Goal: Communication & Community: Ask a question

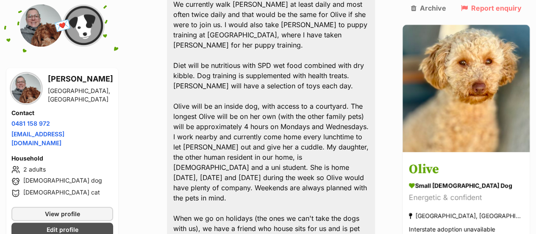
scroll to position [480, 0]
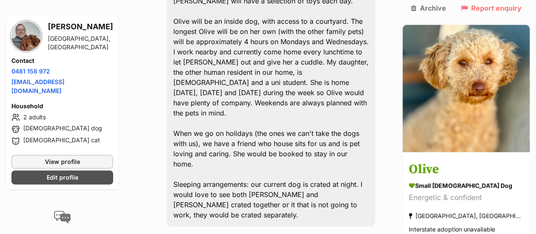
click at [304, 75] on div "Hi There, We live in a 3 bed 2 storey unit in Glenroy that I own. It has a smal…" at bounding box center [271, 6] width 208 height 440
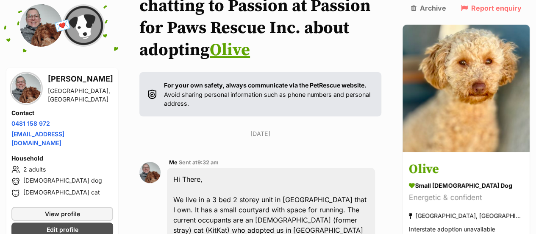
scroll to position [0, 0]
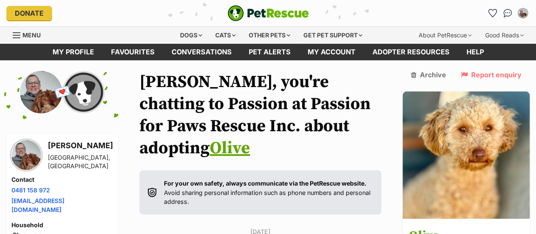
click at [215, 54] on link "Conversations" at bounding box center [201, 52] width 77 height 17
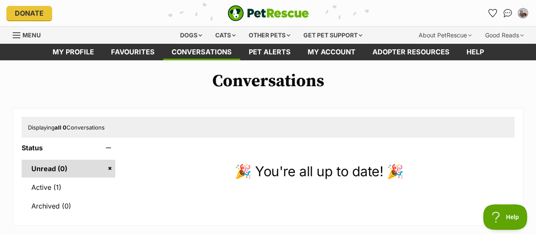
click at [30, 190] on link "Active (1)" at bounding box center [69, 187] width 94 height 18
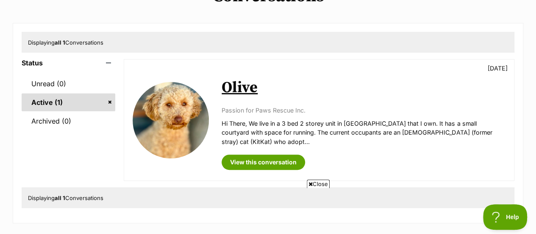
click at [175, 112] on img at bounding box center [171, 120] width 76 height 76
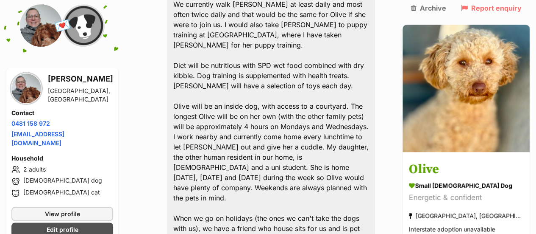
scroll to position [564, 0]
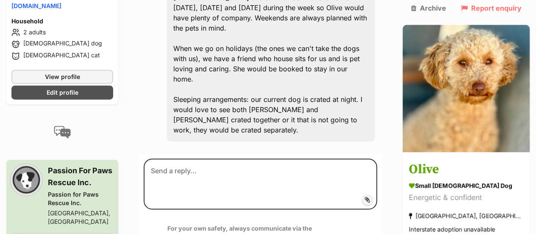
click at [455, 160] on h3 "Olive" at bounding box center [466, 169] width 115 height 19
